Goal: Task Accomplishment & Management: Manage account settings

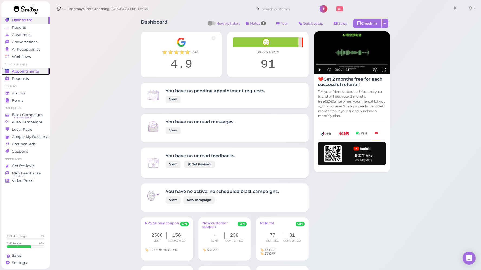
click at [35, 74] on link "Appointments" at bounding box center [25, 71] width 48 height 7
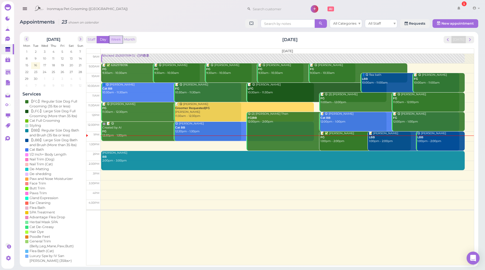
click at [116, 40] on button "Week" at bounding box center [115, 39] width 13 height 7
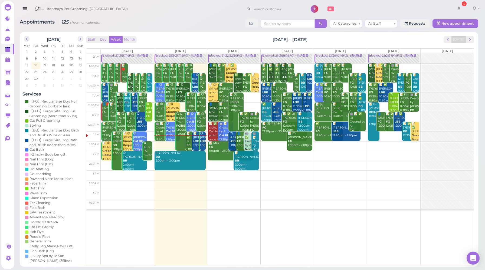
click at [197, 35] on div "Staff Day Week Month [DATE] – [DATE] [DATE] [DATE] [DATE] [DATE] [DATE] [DATE] …" at bounding box center [280, 150] width 391 height 230
click at [187, 40] on div "Staff Day Week Month [DATE] – [DATE] [DATE]" at bounding box center [280, 39] width 388 height 7
click at [207, 44] on div "Staff Day Week Month [DATE] – [DATE] [DATE] [DATE] [DATE] [DATE] [DATE] [DATE] …" at bounding box center [280, 151] width 388 height 230
click at [158, 35] on div "Staff Day Week Month [DATE] – [DATE] [DATE] [DATE] [DATE] [DATE] [DATE] [DATE] …" at bounding box center [280, 150] width 391 height 230
click at [11, 243] on icon at bounding box center [8, 246] width 6 height 6
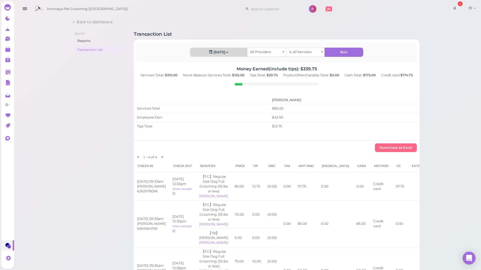
click at [227, 52] on span "button" at bounding box center [227, 52] width 2 height 1
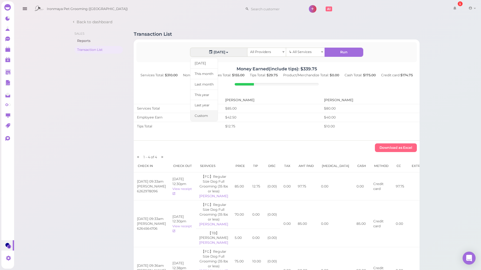
click at [200, 116] on link "Custom" at bounding box center [204, 115] width 28 height 11
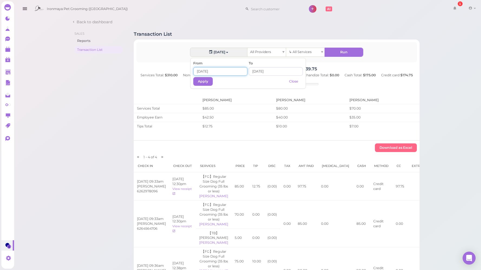
click at [205, 73] on input at bounding box center [220, 71] width 54 height 9
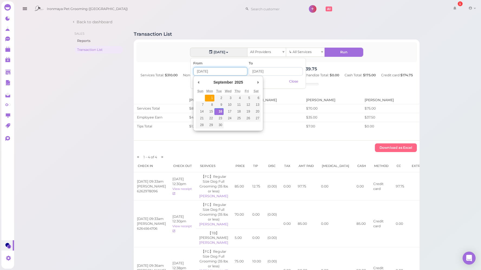
type input "[DATE]"
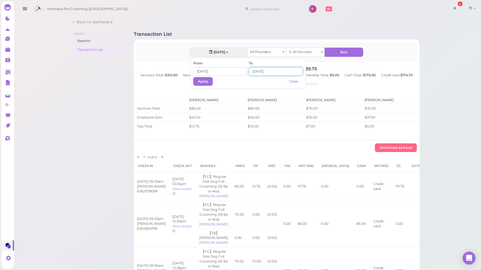
click at [258, 72] on input at bounding box center [276, 71] width 54 height 9
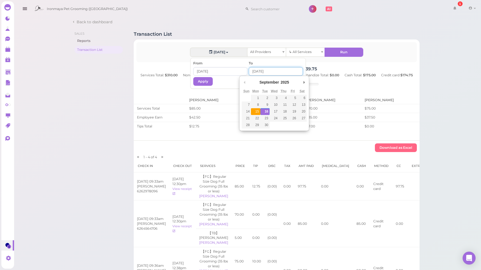
type input "[DATE]"
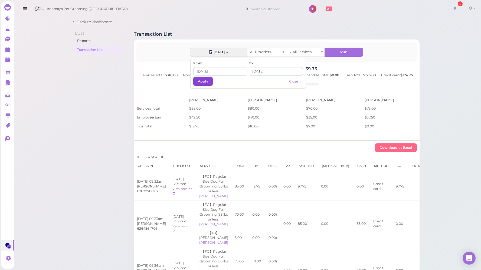
click at [203, 83] on button "Apply" at bounding box center [202, 81] width 19 height 9
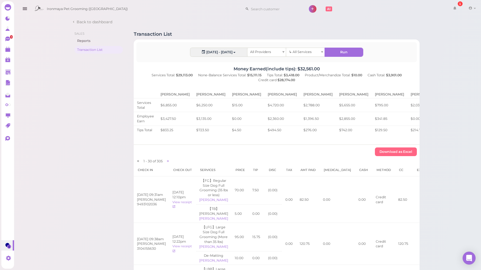
click at [469, 8] on icon at bounding box center [471, 8] width 4 height 5
click at [459, 43] on link "Logout" at bounding box center [459, 41] width 44 height 6
